Goal: Navigation & Orientation: Find specific page/section

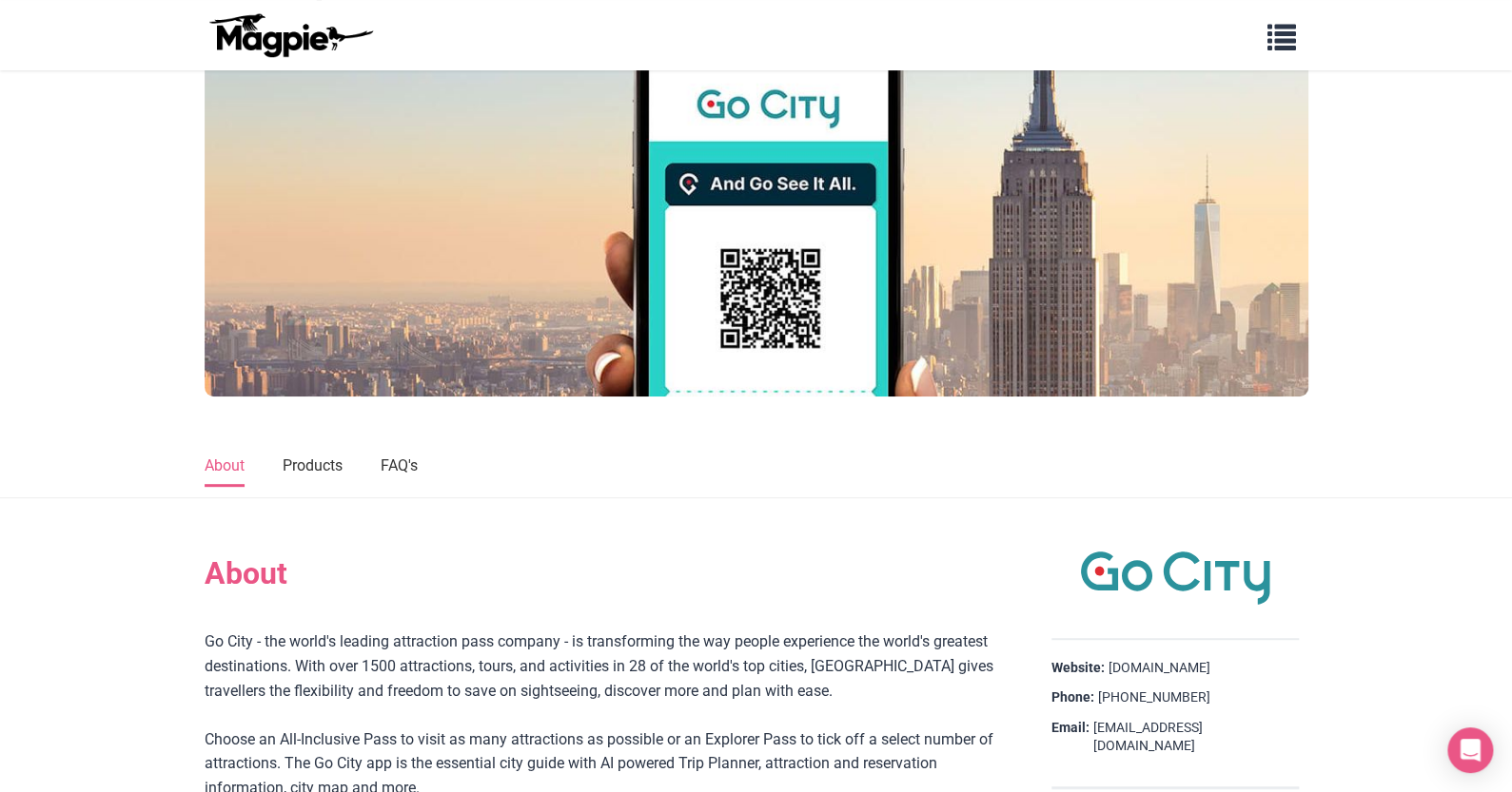
scroll to position [284, 0]
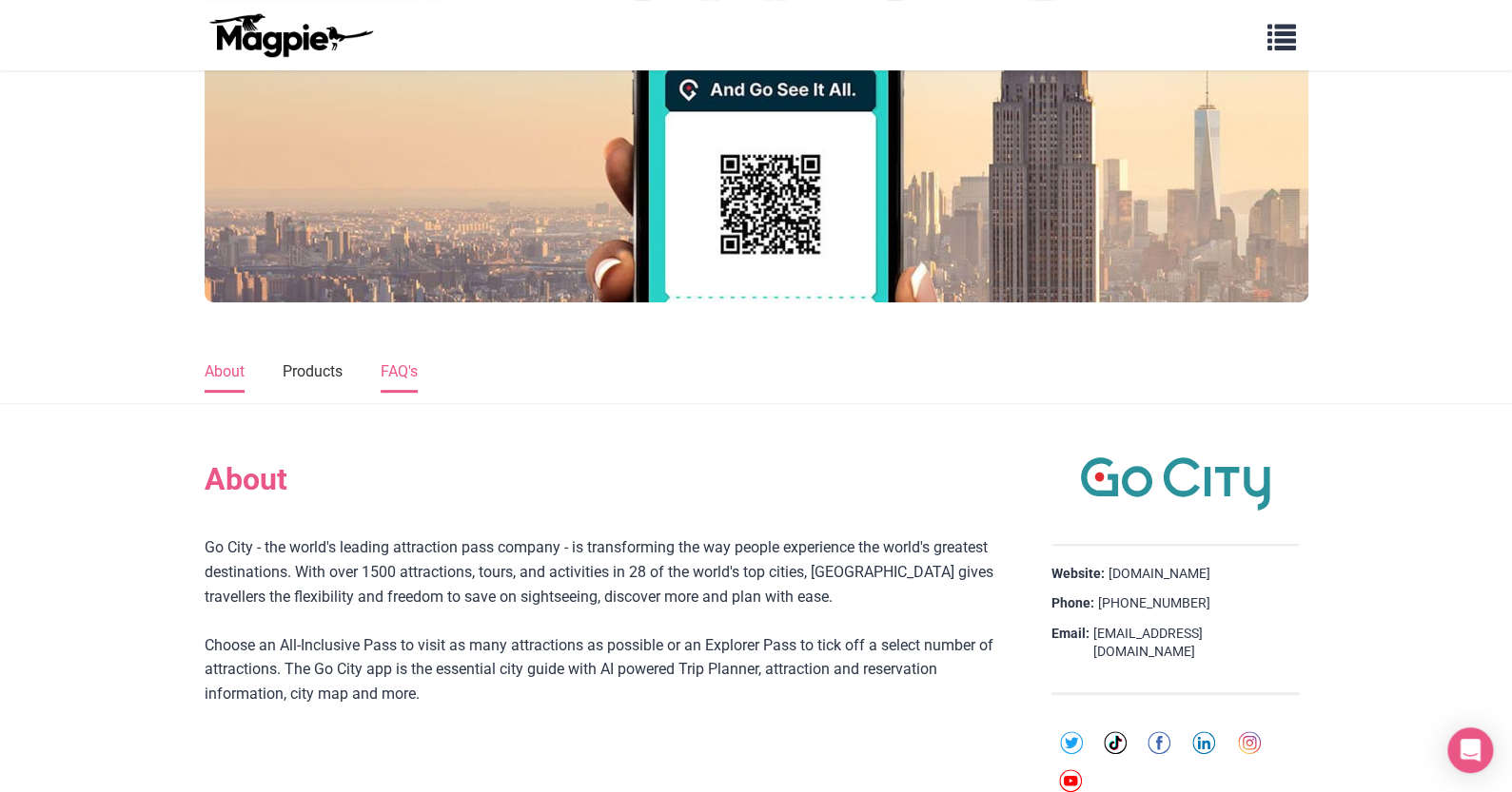
click at [418, 370] on link "FAQ's" at bounding box center [399, 372] width 37 height 40
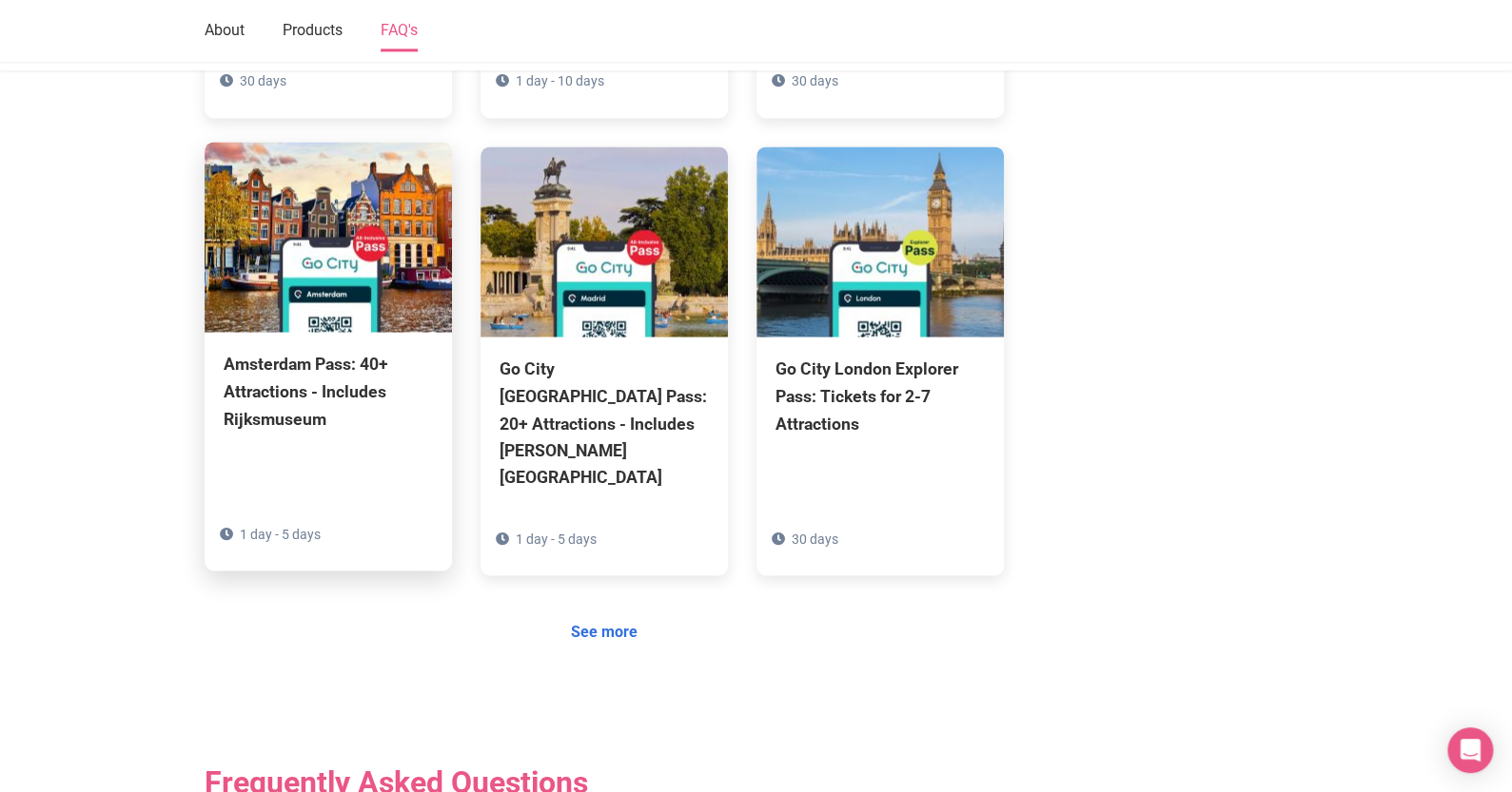
scroll to position [1350, 0]
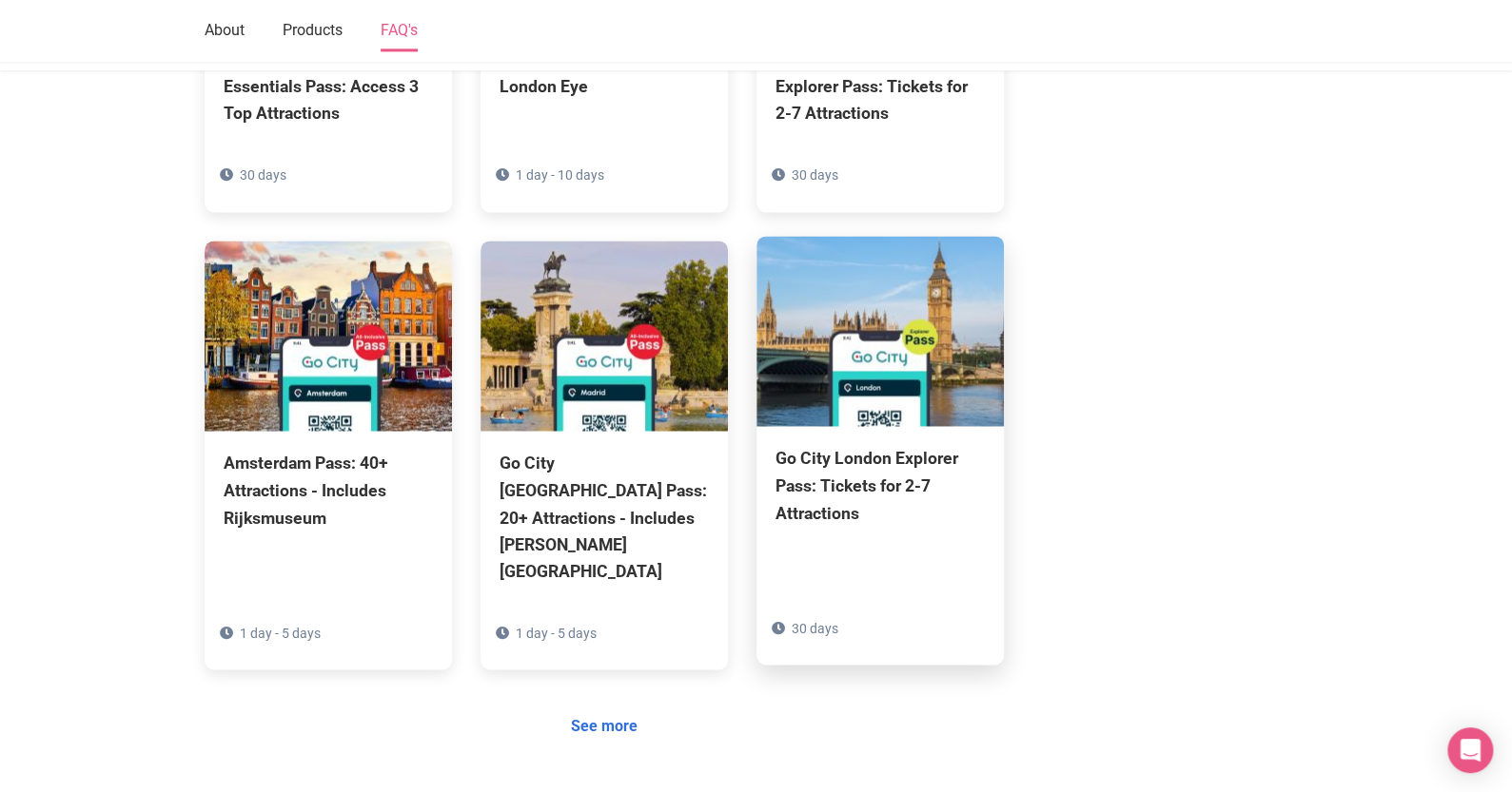
click at [838, 391] on img at bounding box center [881, 331] width 248 height 191
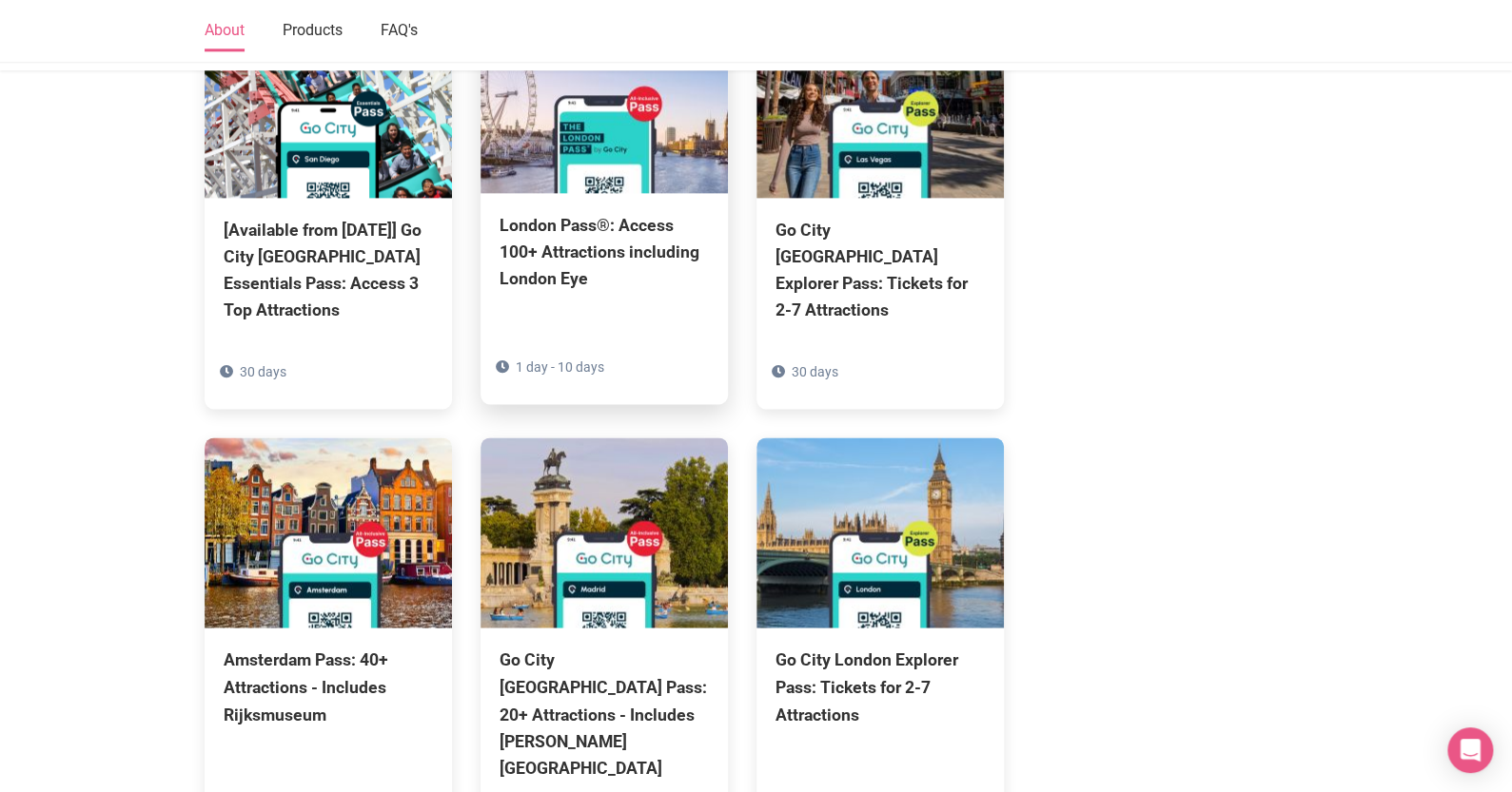
scroll to position [1522, 0]
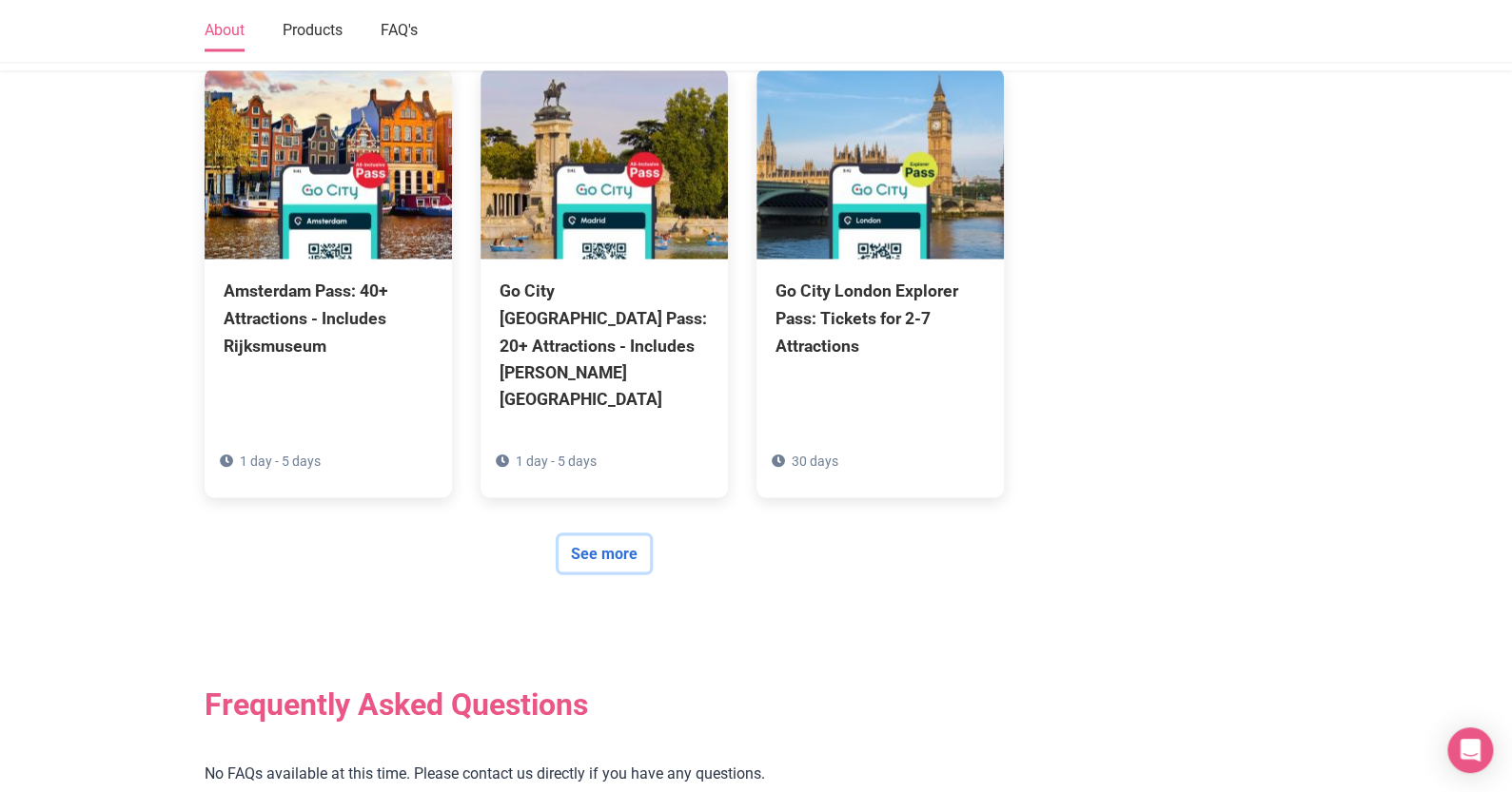
click at [619, 536] on link "See more" at bounding box center [604, 553] width 91 height 36
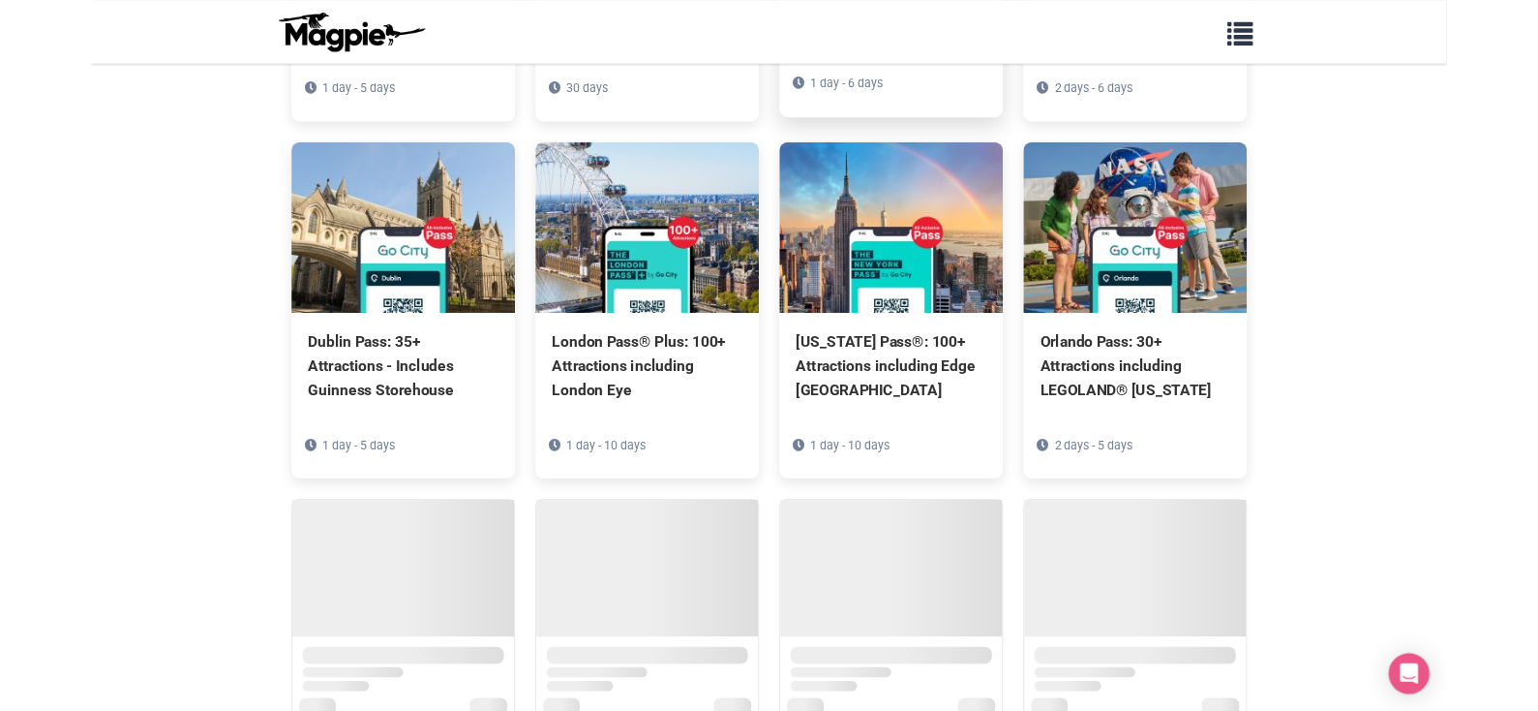
scroll to position [1153, 0]
